Goal: Information Seeking & Learning: Find specific page/section

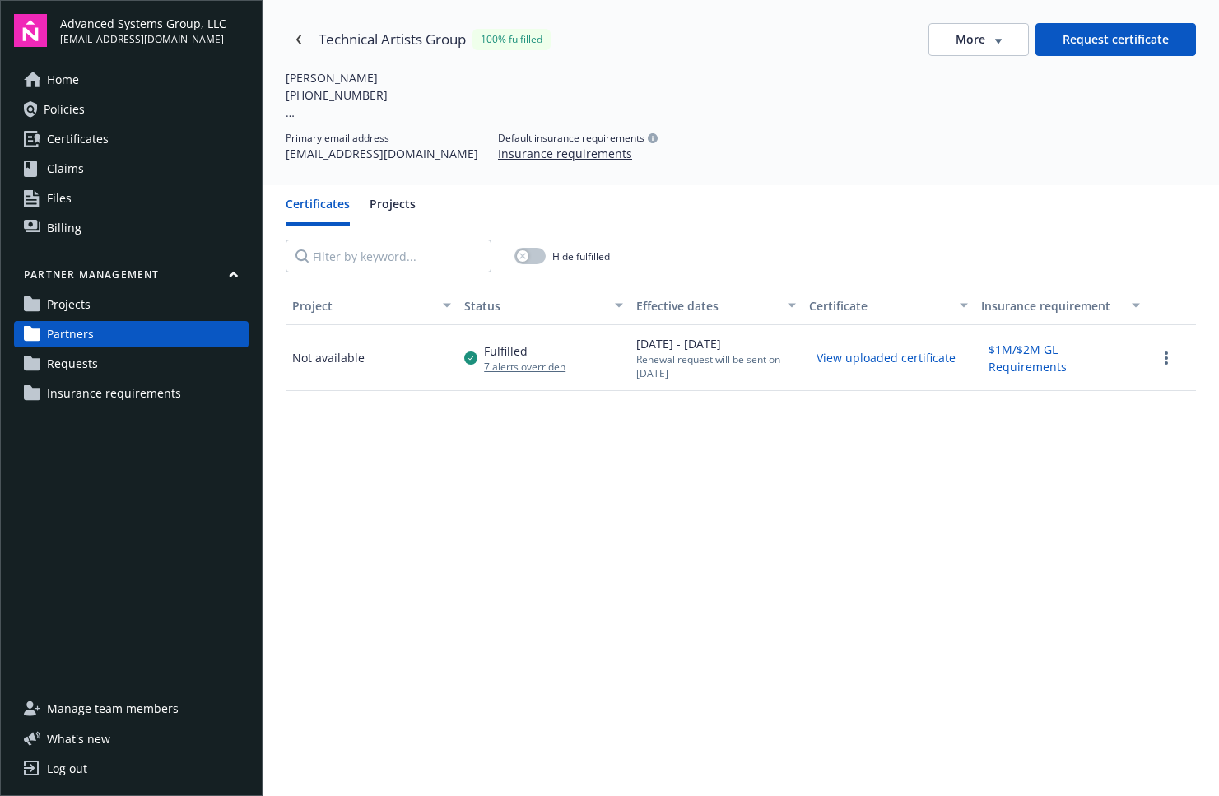
click at [1086, 157] on div "Primary email address [EMAIL_ADDRESS][DOMAIN_NAME] Default insurance requiremen…" at bounding box center [741, 146] width 911 height 31
